Goal: Contribute content

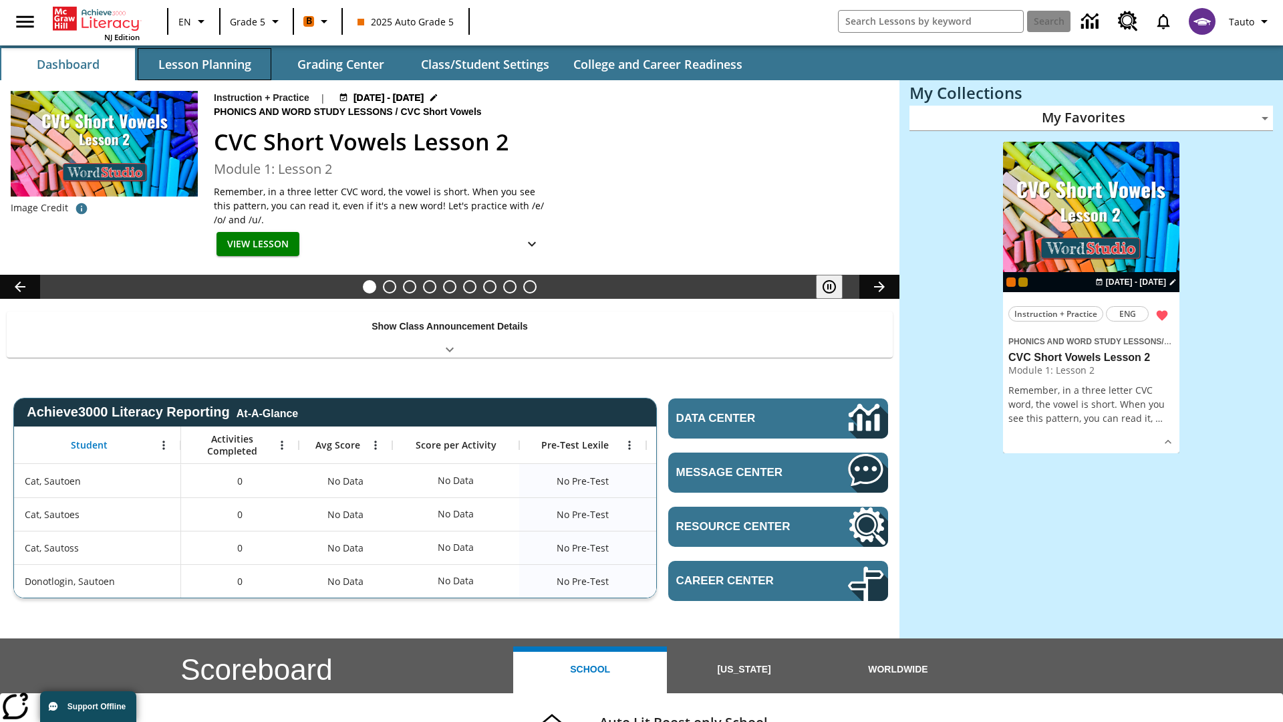
click at [205, 64] on button "Lesson Planning" at bounding box center [205, 64] width 134 height 32
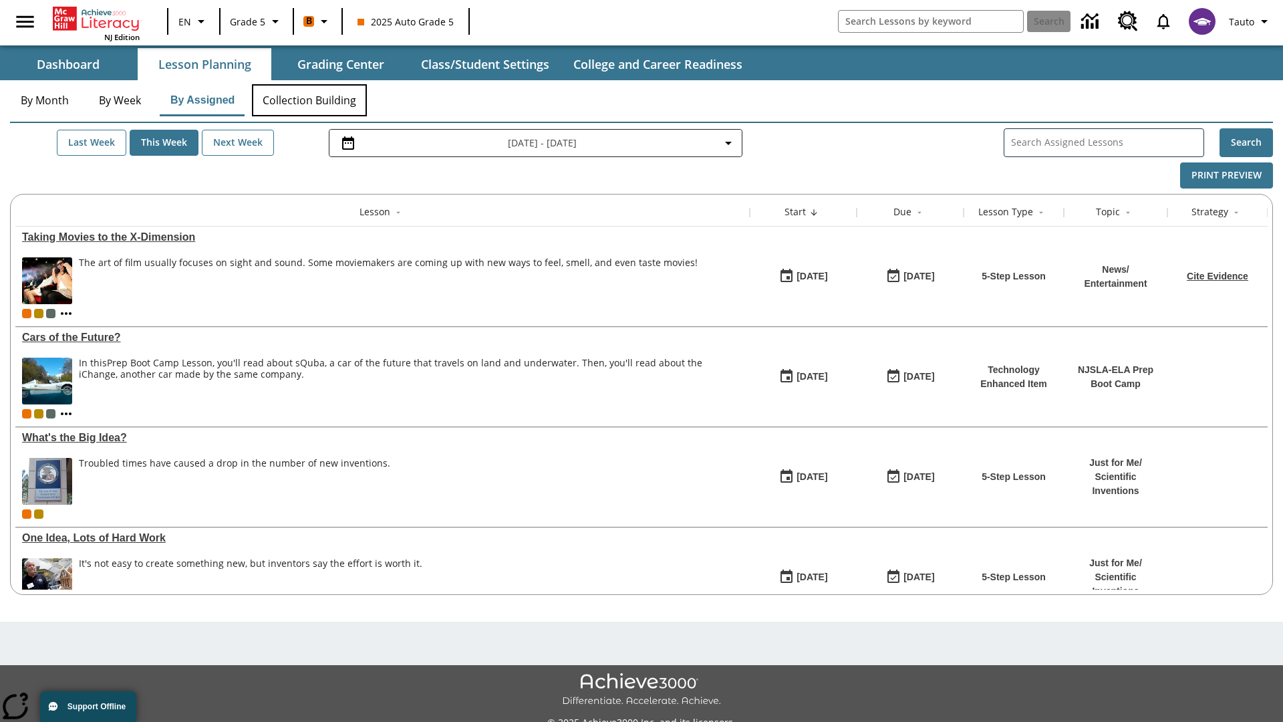
click at [309, 100] on button "Collection Building" at bounding box center [309, 100] width 115 height 32
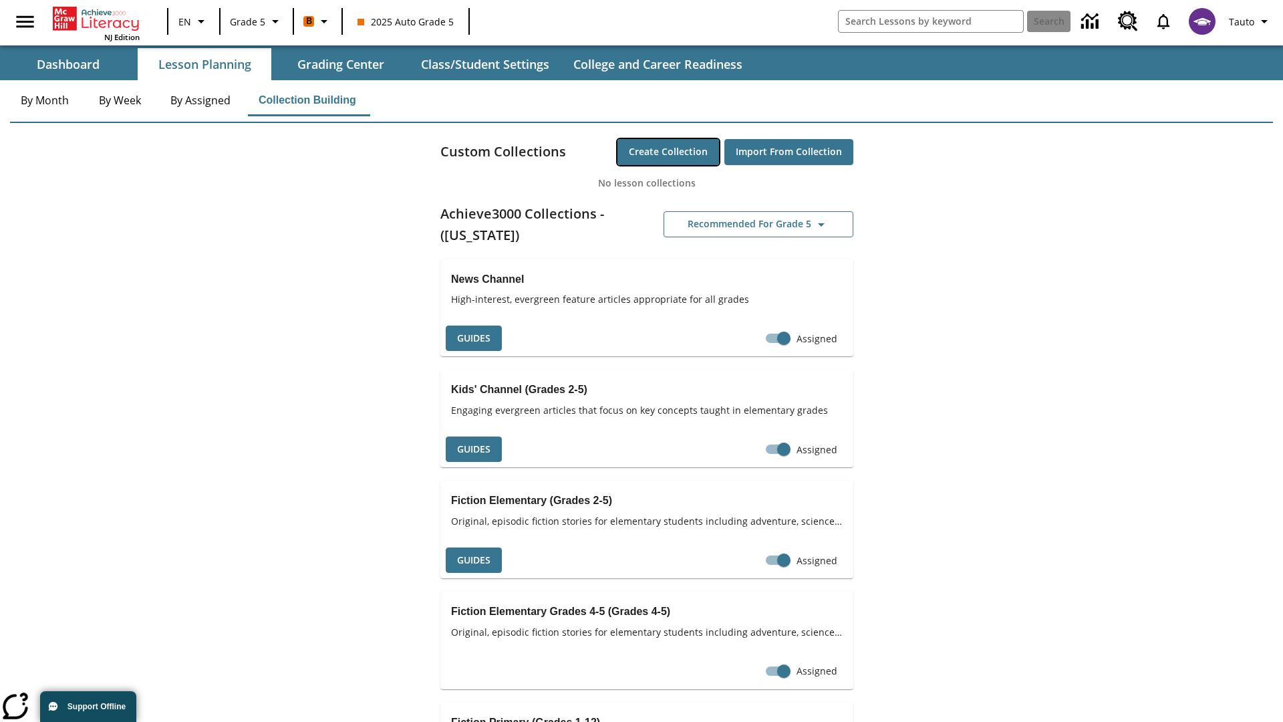
click at [668, 152] on button "Create Collection" at bounding box center [669, 152] width 102 height 26
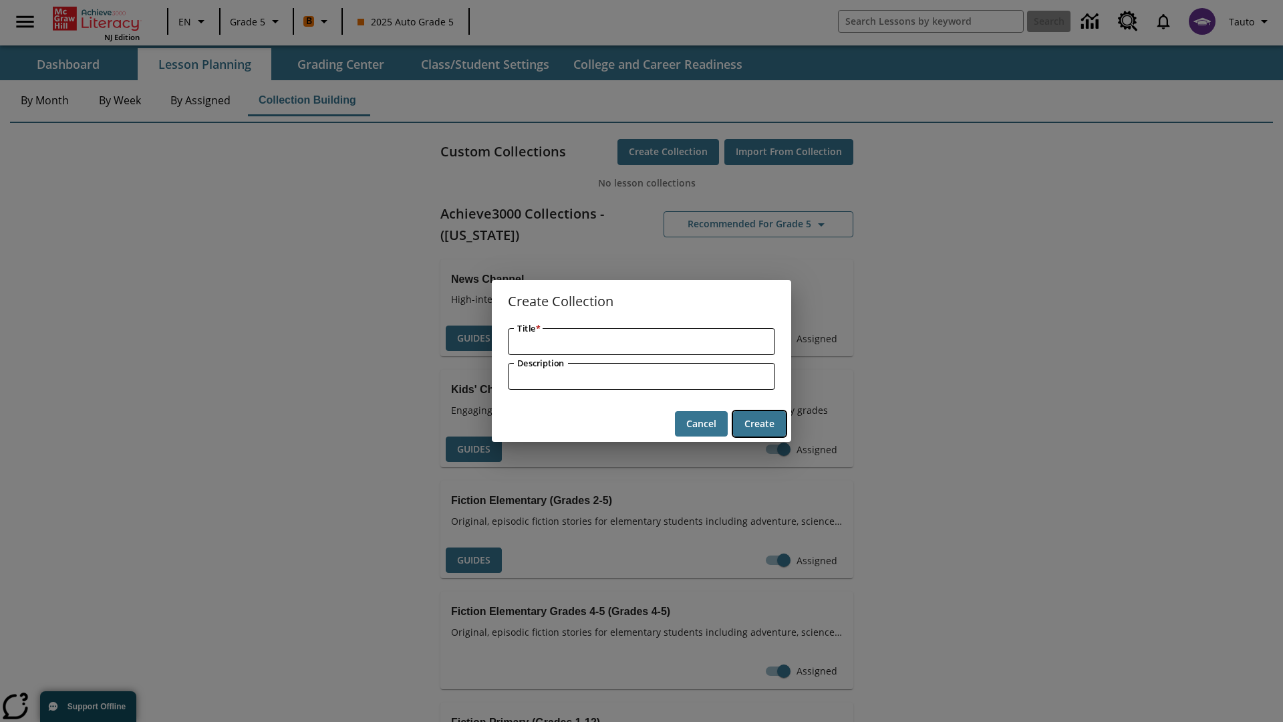
click at [759, 424] on button "Create" at bounding box center [759, 424] width 53 height 26
type input "Awesome Soft Fish"
type input "some collection description"
click at [759, 424] on button "Create" at bounding box center [759, 424] width 53 height 26
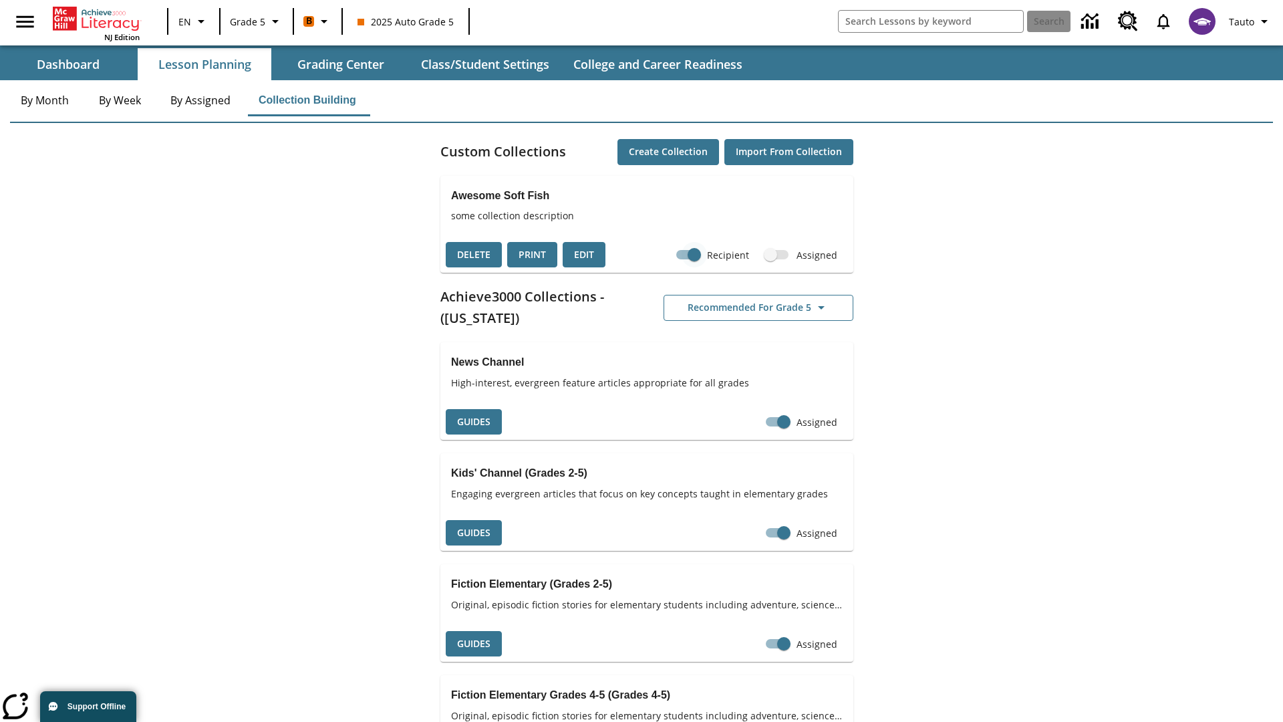
click at [695, 255] on input "Recipient" at bounding box center [694, 254] width 76 height 25
checkbox input "false"
click at [474, 255] on button "Delete" at bounding box center [474, 255] width 56 height 26
click at [532, 255] on button "Print" at bounding box center [532, 255] width 50 height 26
